Goal: Find specific page/section: Find specific page/section

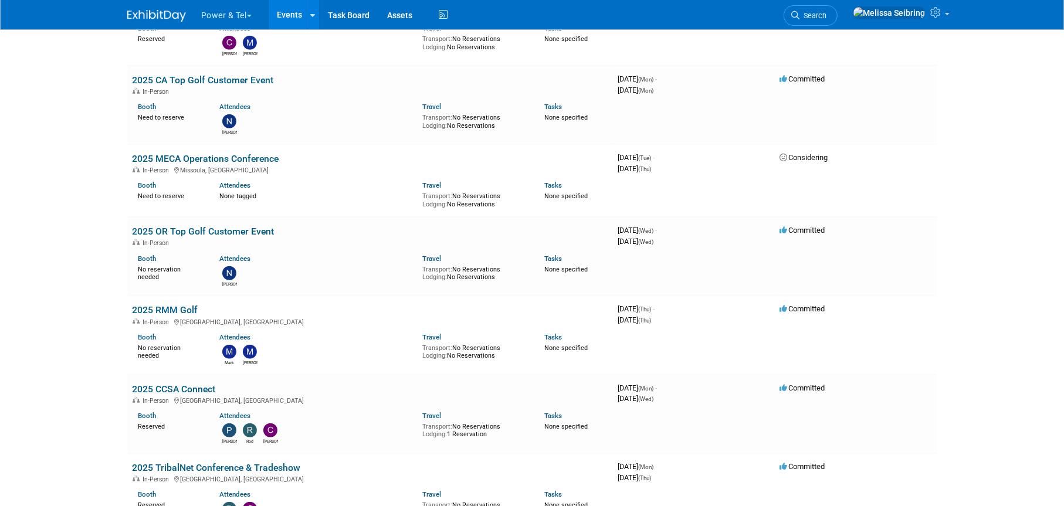
scroll to position [704, 0]
click at [178, 387] on link "2025 CCSA Connect" at bounding box center [173, 388] width 83 height 11
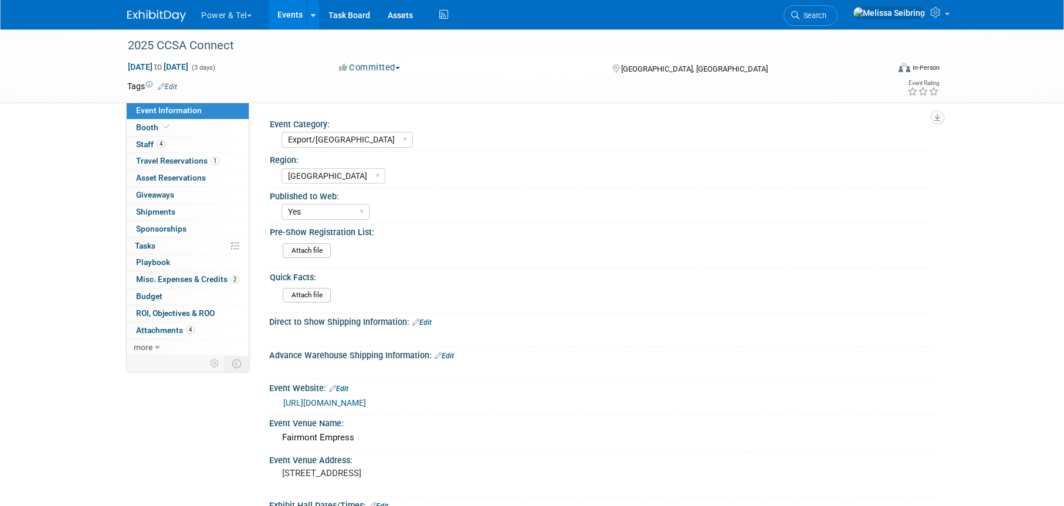
select select "Export/[GEOGRAPHIC_DATA]"
select select "[GEOGRAPHIC_DATA]"
select select "Yes"
click at [138, 138] on link "4 Staff 4" at bounding box center [188, 145] width 122 height 16
